Goal: Navigation & Orientation: Find specific page/section

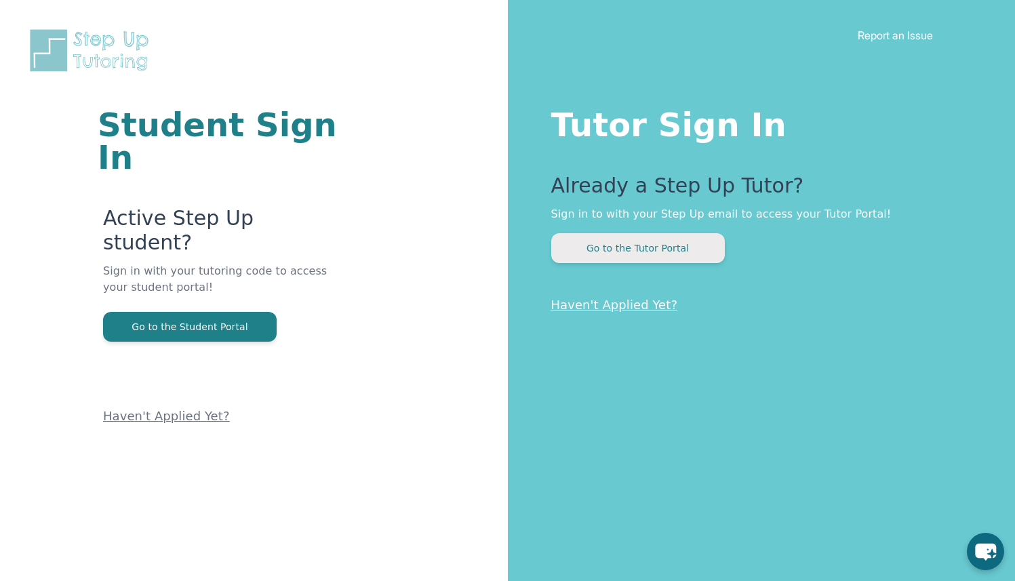
click at [651, 252] on button "Go to the Tutor Portal" at bounding box center [638, 248] width 174 height 30
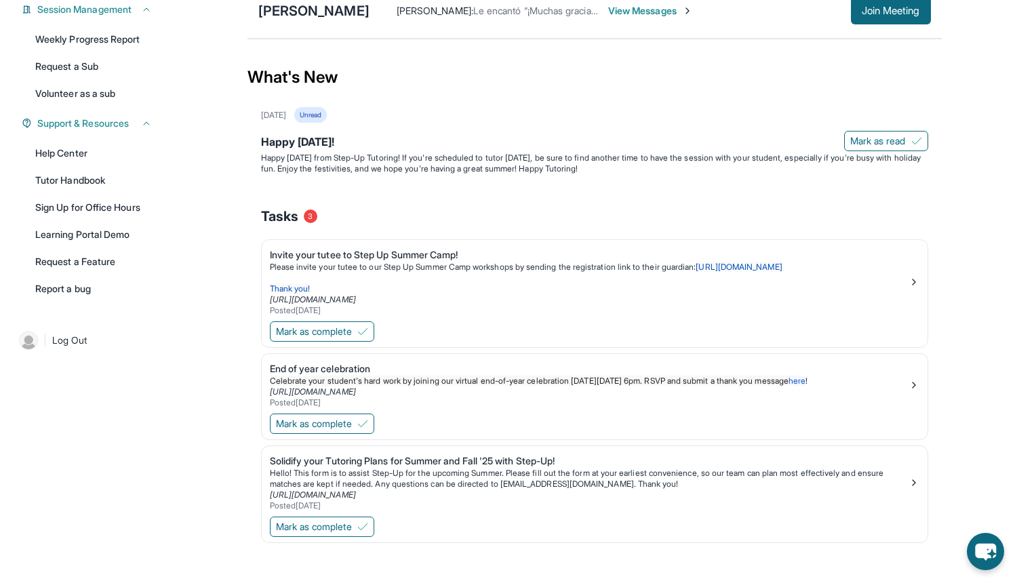
scroll to position [241, 0]
